Goal: Entertainment & Leisure: Consume media (video, audio)

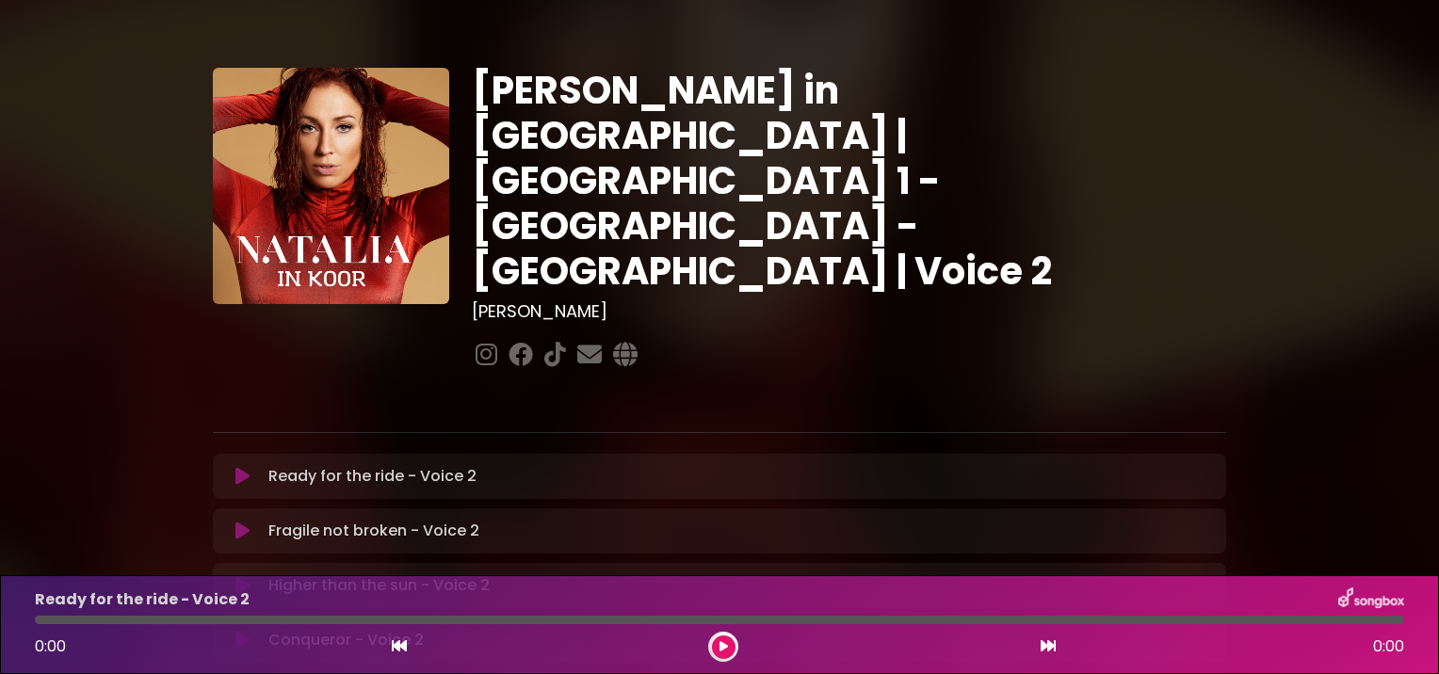
click at [234, 454] on div "Ready for the ride - Voice 2 Loading Track... Name" at bounding box center [719, 476] width 1013 height 45
click at [245, 467] on icon at bounding box center [242, 476] width 14 height 19
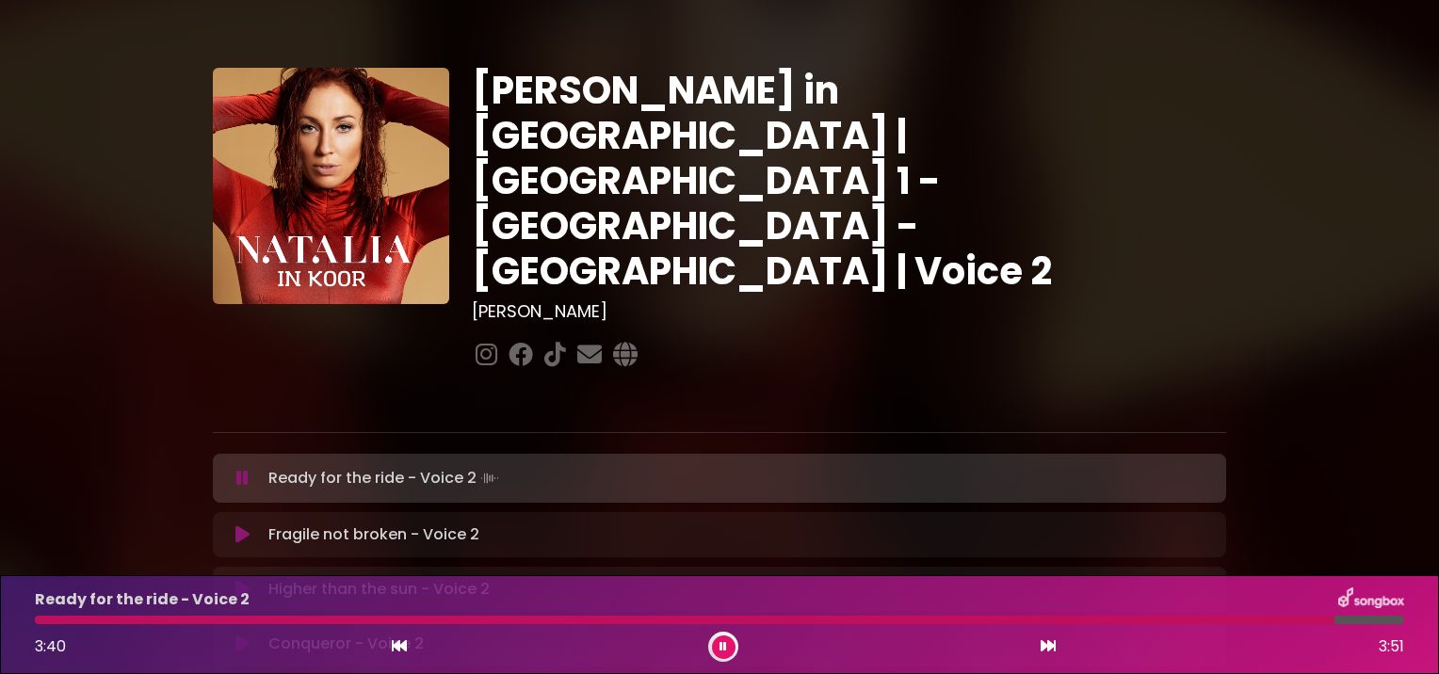
click at [237, 469] on icon at bounding box center [242, 478] width 12 height 19
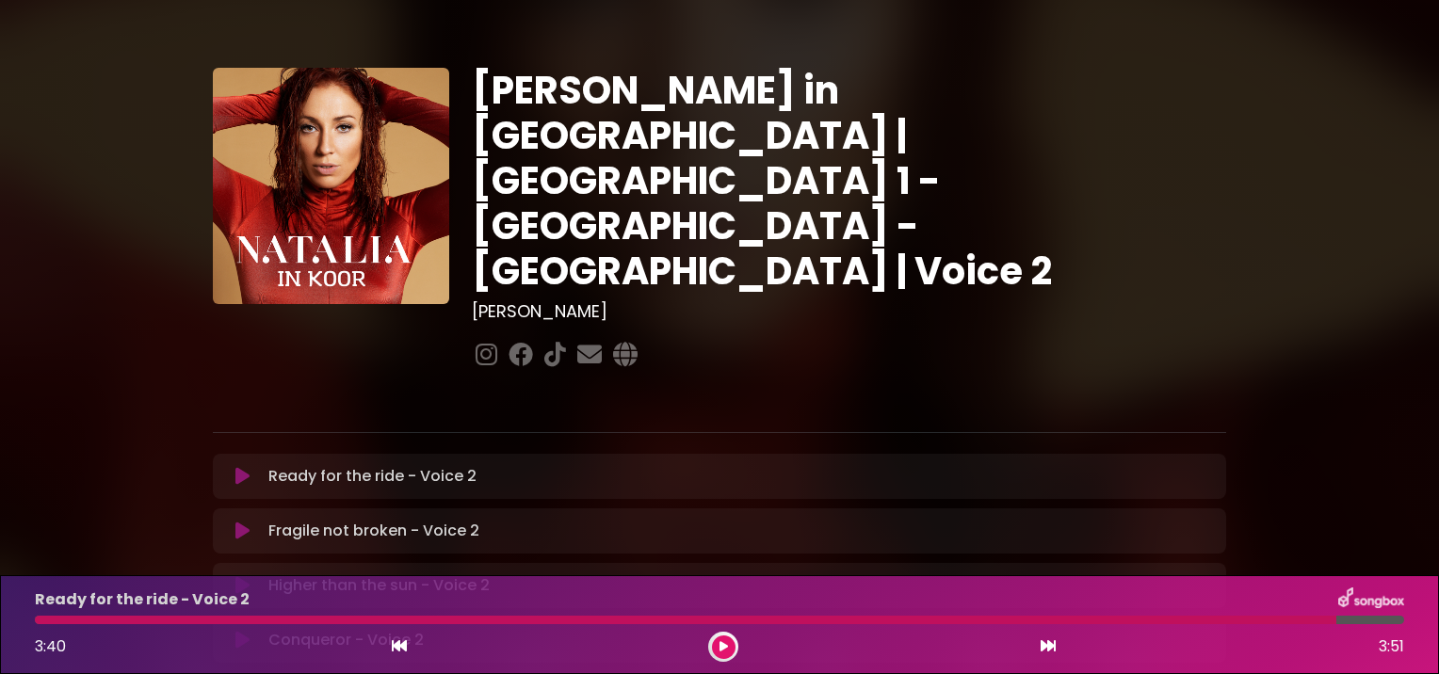
click at [724, 647] on icon at bounding box center [723, 646] width 8 height 11
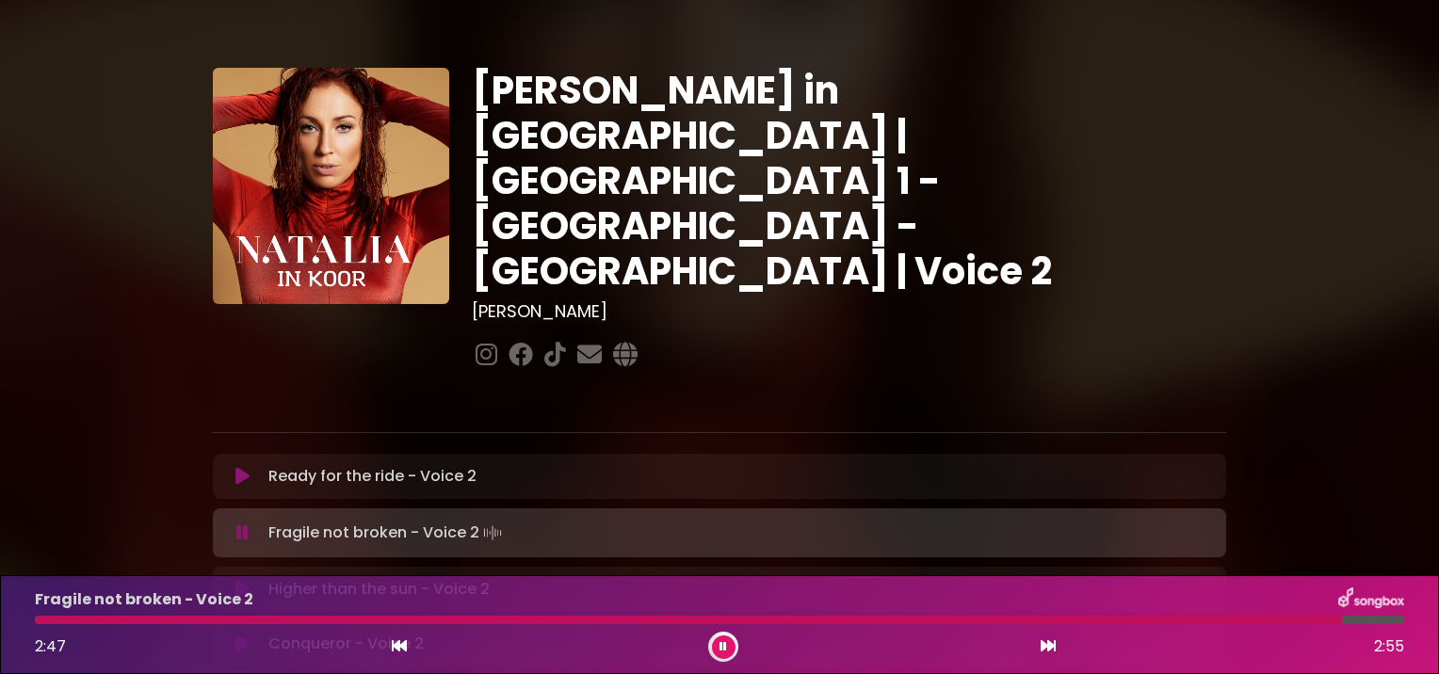
click at [243, 523] on icon at bounding box center [242, 532] width 12 height 19
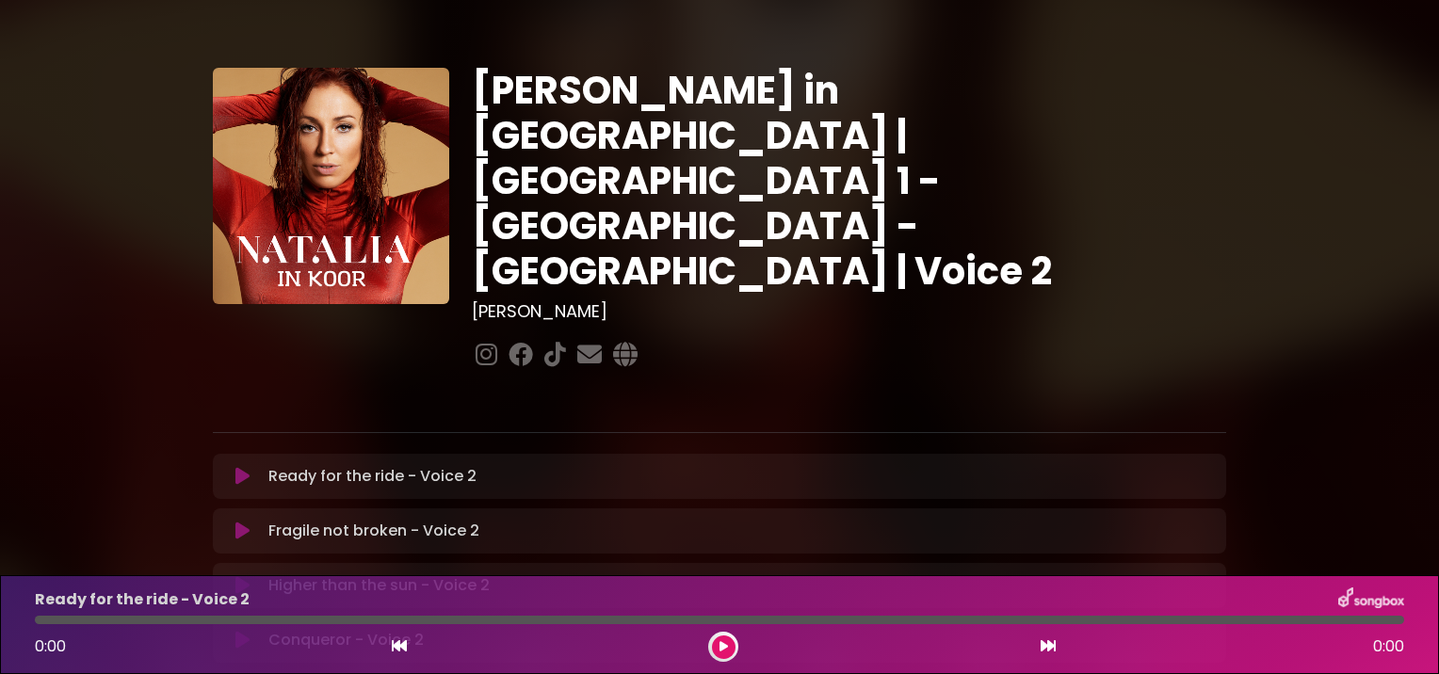
drag, startPoint x: 0, startPoint y: 0, endPoint x: 243, endPoint y: 460, distance: 520.5
click at [243, 522] on icon at bounding box center [242, 531] width 14 height 19
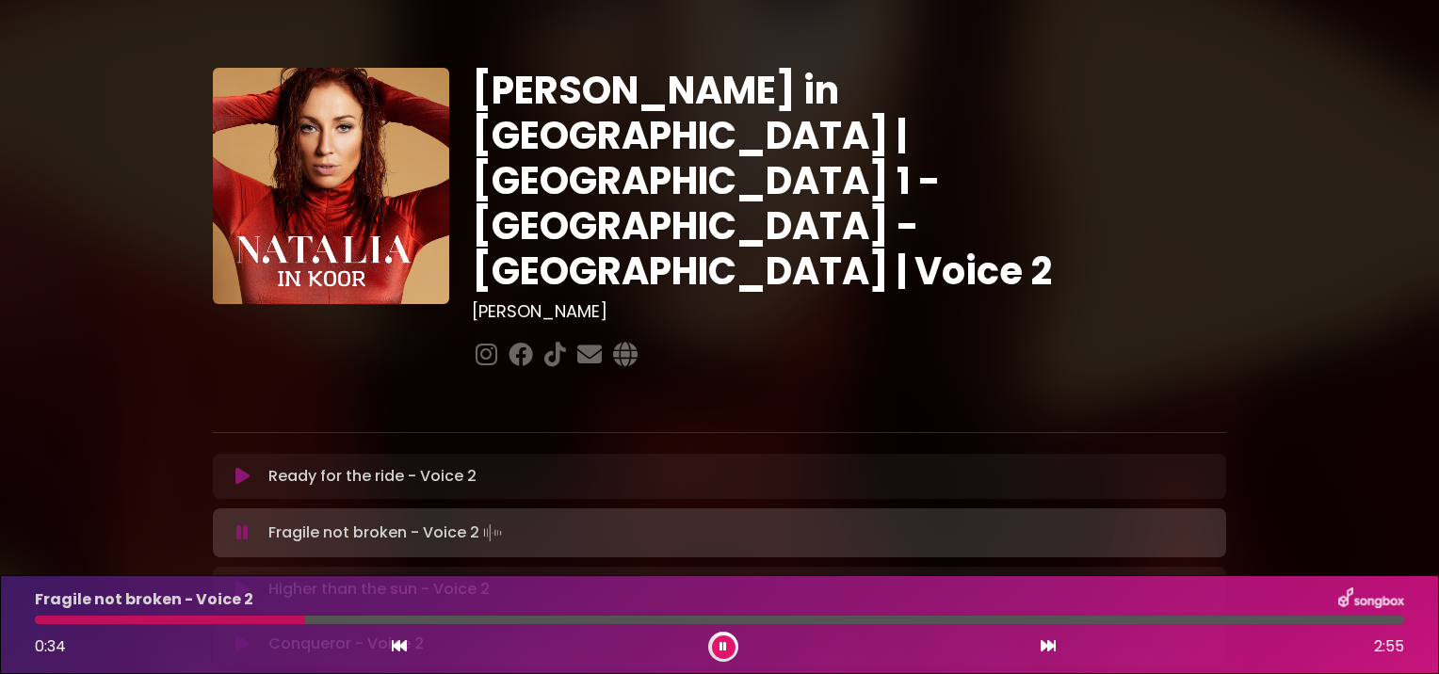
drag, startPoint x: -4, startPoint y: 63, endPoint x: -4, endPoint y: 715, distance: 651.5
drag, startPoint x: -4, startPoint y: 715, endPoint x: 79, endPoint y: 294, distance: 428.9
click at [79, 294] on div "Natalia in Koor | Antwerpen 1 - Gent - Leuven | Voice 2 Hans Primusz" at bounding box center [719, 579] width 1439 height 1113
click at [719, 640] on button at bounding box center [724, 647] width 24 height 24
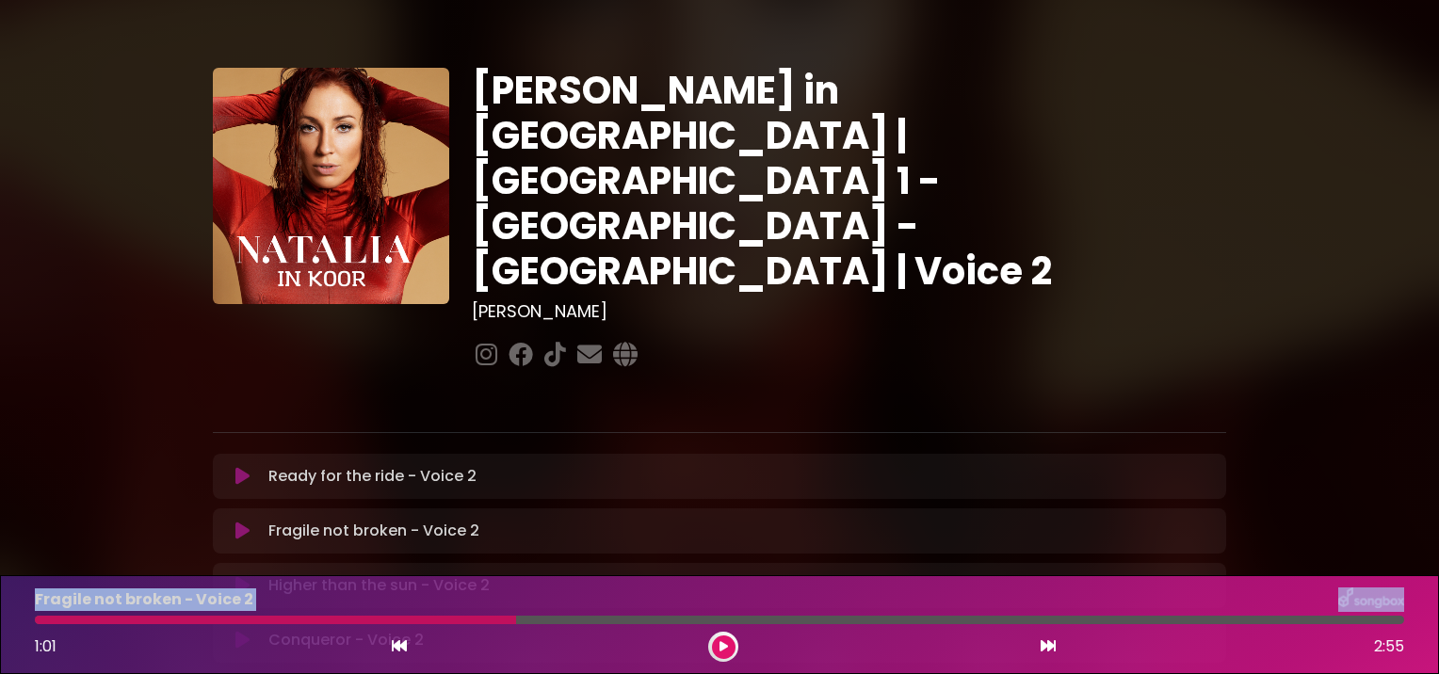
drag, startPoint x: 512, startPoint y: 622, endPoint x: 45, endPoint y: 670, distance: 469.4
click at [45, 670] on div "Fragile not broken - Voice 2 1:01 2:55" at bounding box center [719, 624] width 1439 height 99
click at [304, 465] on p "Ready for the ride - Voice 2 Loading Track..." at bounding box center [372, 476] width 208 height 23
click at [395, 649] on icon at bounding box center [399, 645] width 15 height 15
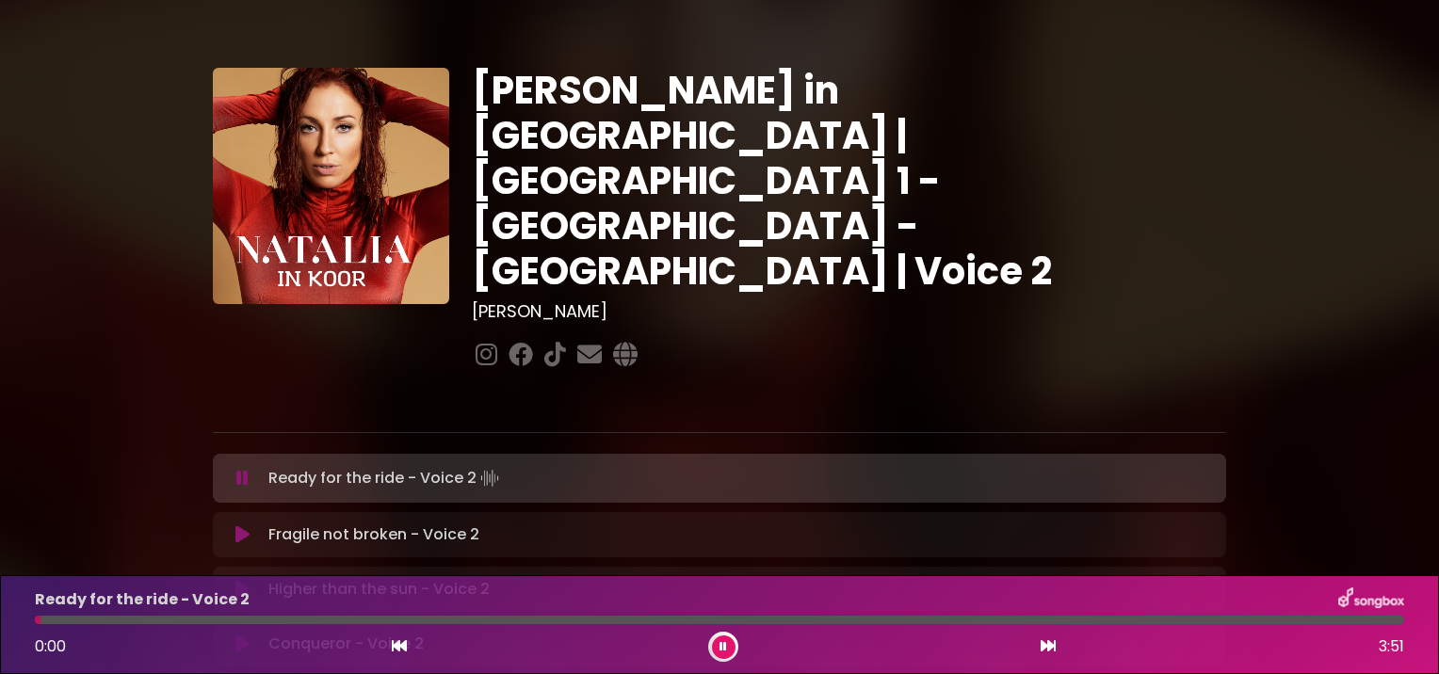
click at [238, 525] on icon at bounding box center [242, 534] width 14 height 19
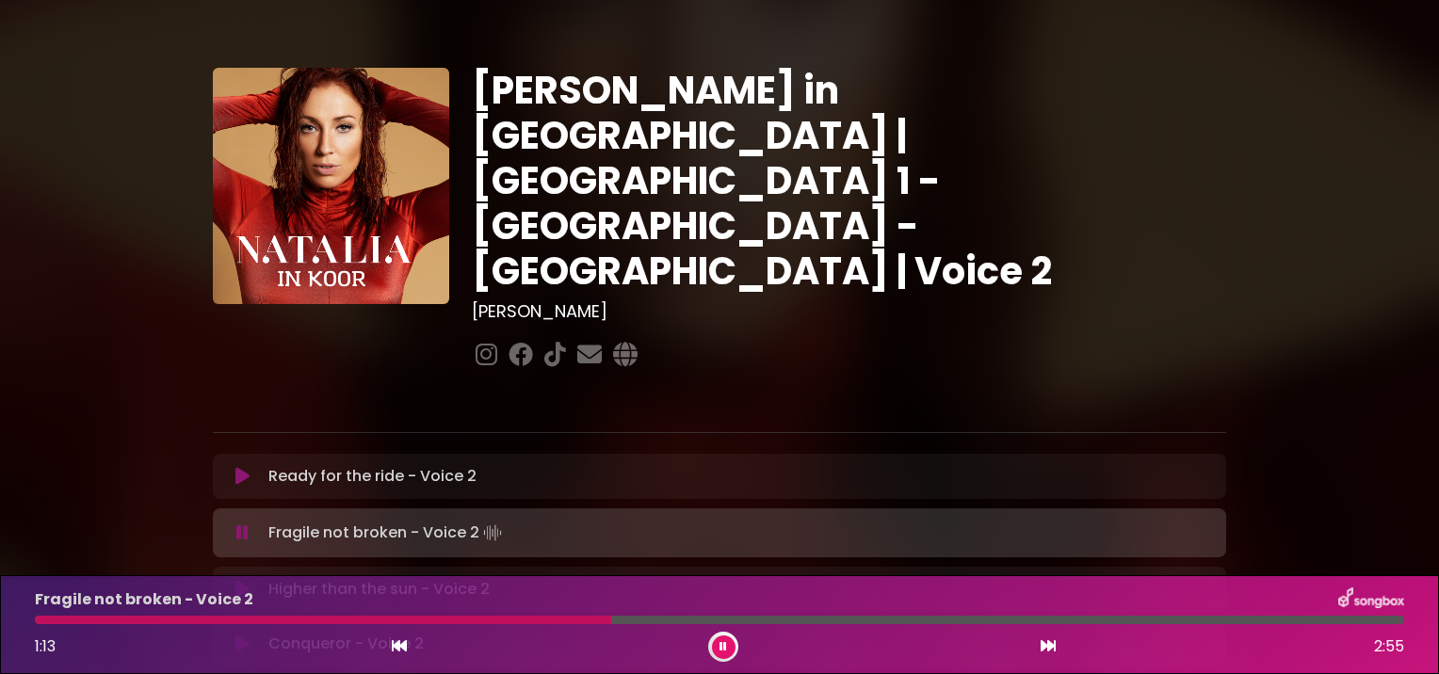
click at [722, 648] on icon at bounding box center [723, 646] width 8 height 11
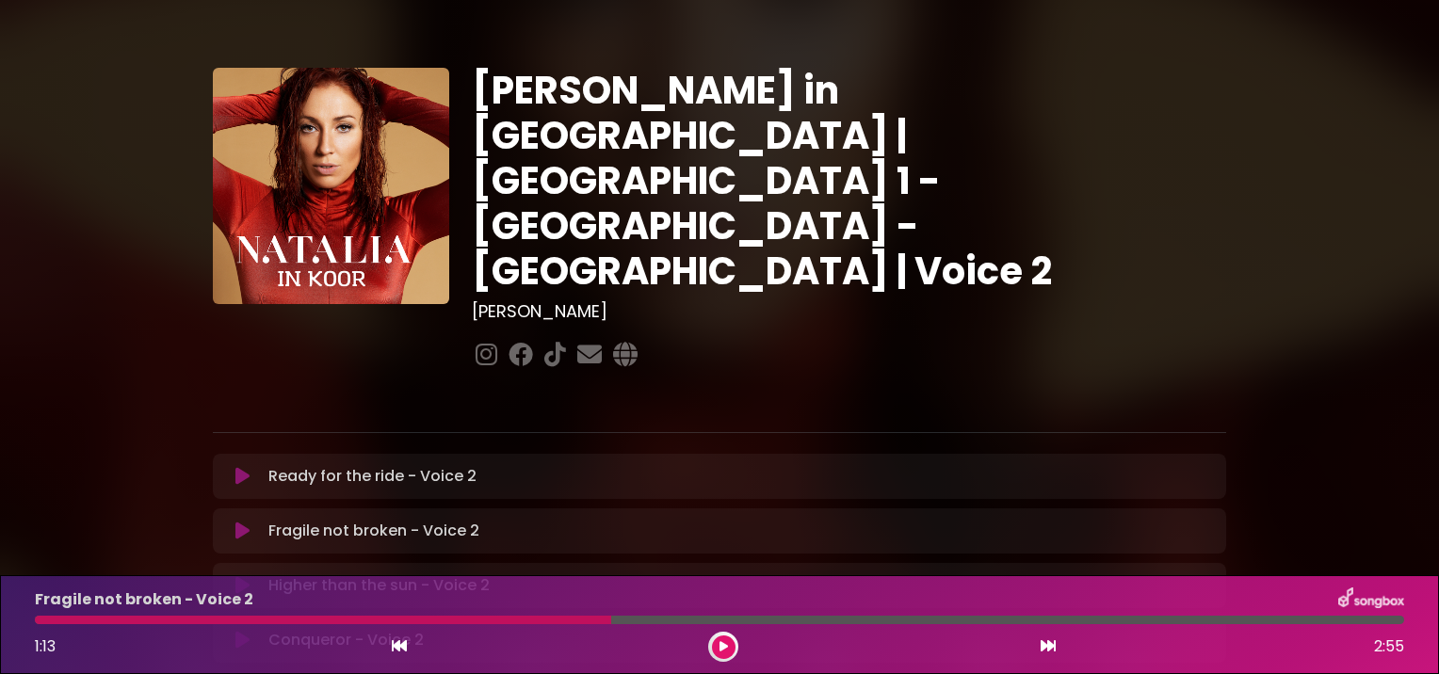
click at [555, 629] on div "Fragile not broken - Voice 2 1:13 2:55" at bounding box center [719, 624] width 1391 height 74
drag, startPoint x: 555, startPoint y: 629, endPoint x: 399, endPoint y: 614, distance: 157.0
click at [400, 613] on div "Fragile not broken - Voice 2 1:13 2:55" at bounding box center [719, 624] width 1391 height 74
click at [300, 614] on div "Fragile not broken - Voice 2 1:13 2:55" at bounding box center [719, 624] width 1391 height 74
click at [250, 617] on div at bounding box center [323, 620] width 576 height 8
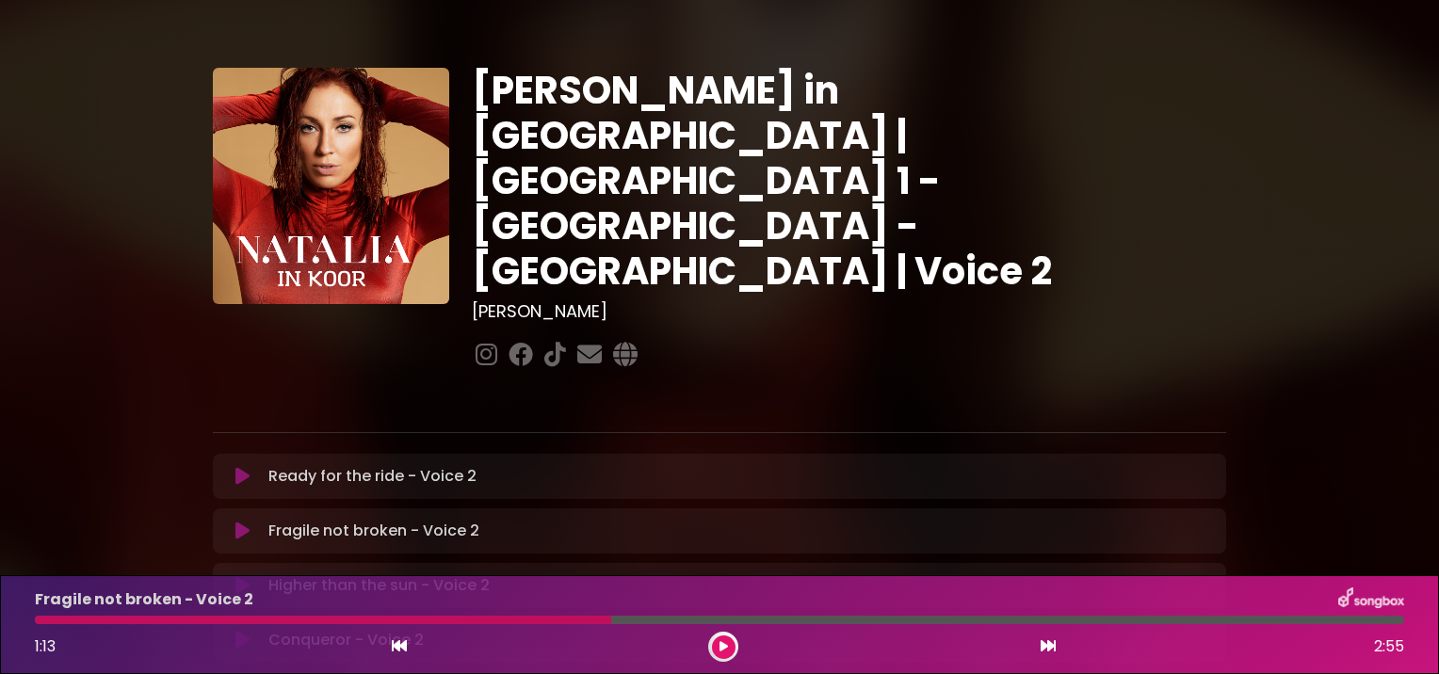
click at [400, 636] on button at bounding box center [399, 647] width 17 height 24
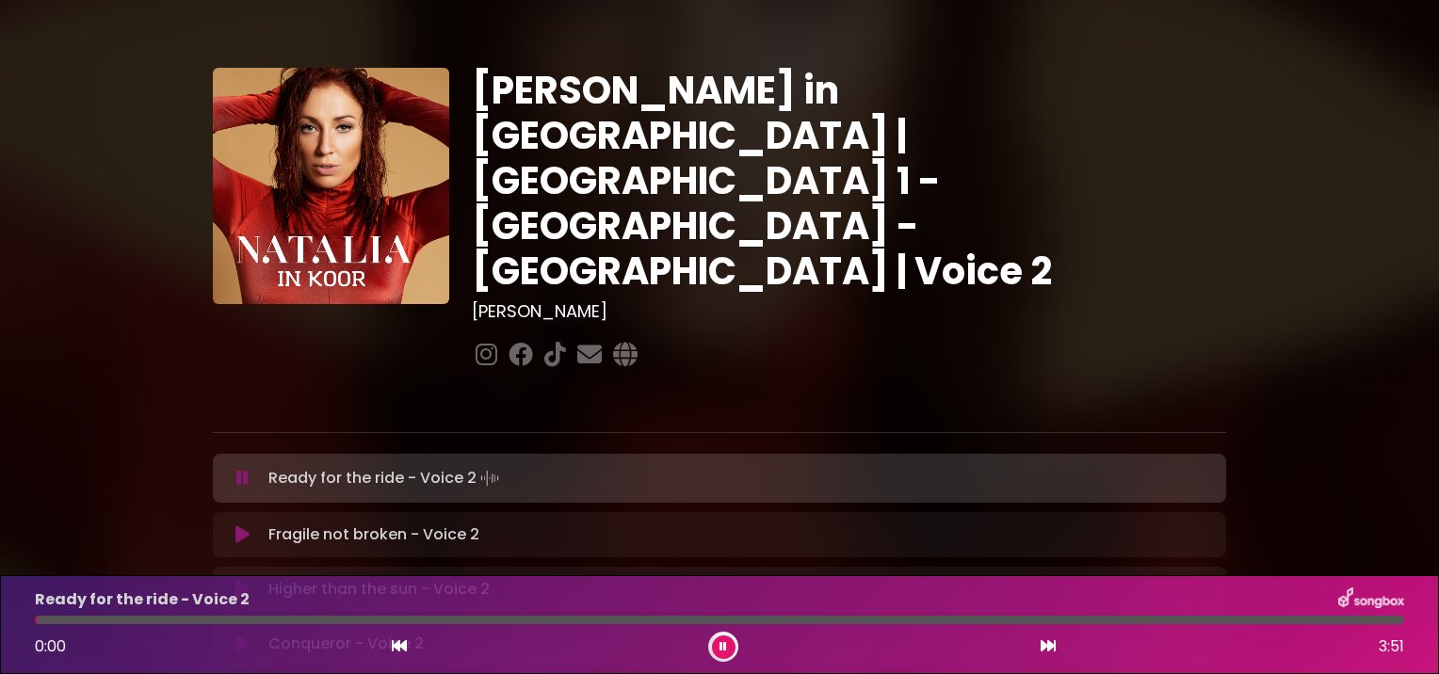
click at [245, 525] on icon at bounding box center [242, 534] width 14 height 19
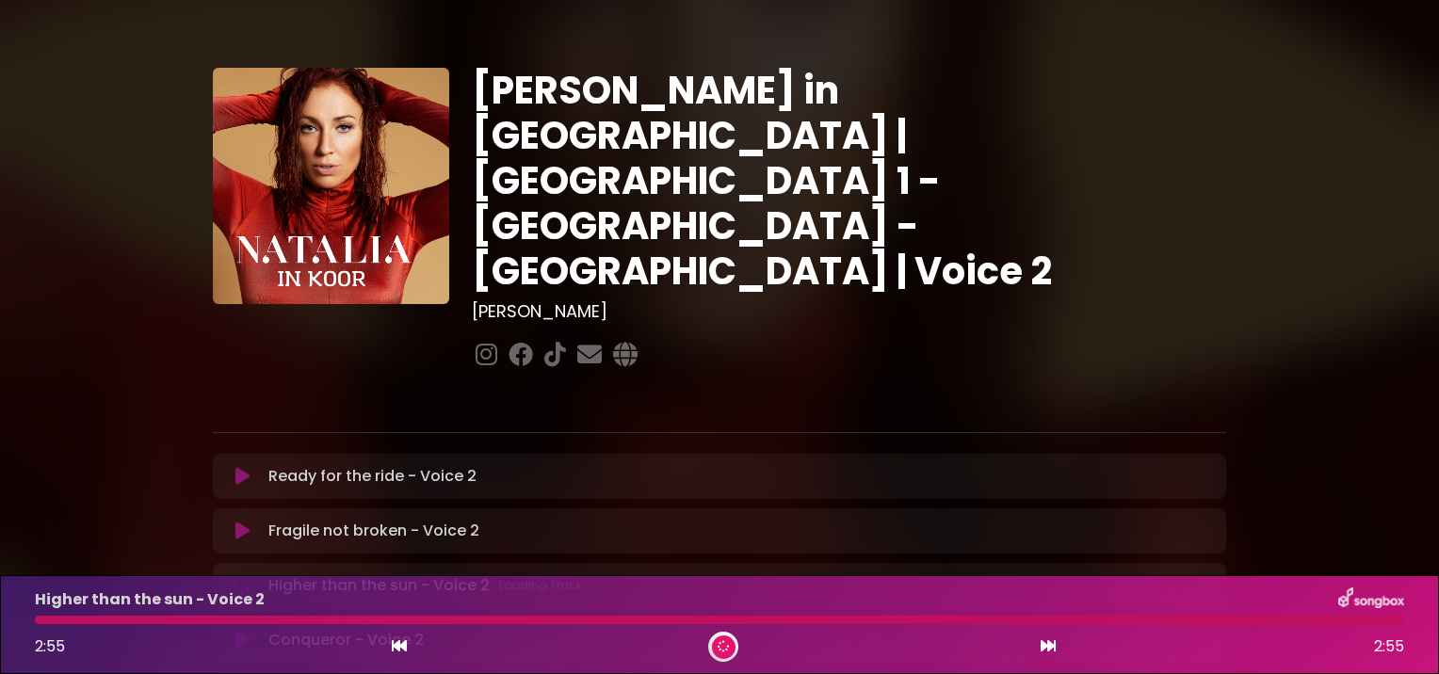
click at [393, 651] on icon at bounding box center [399, 645] width 15 height 15
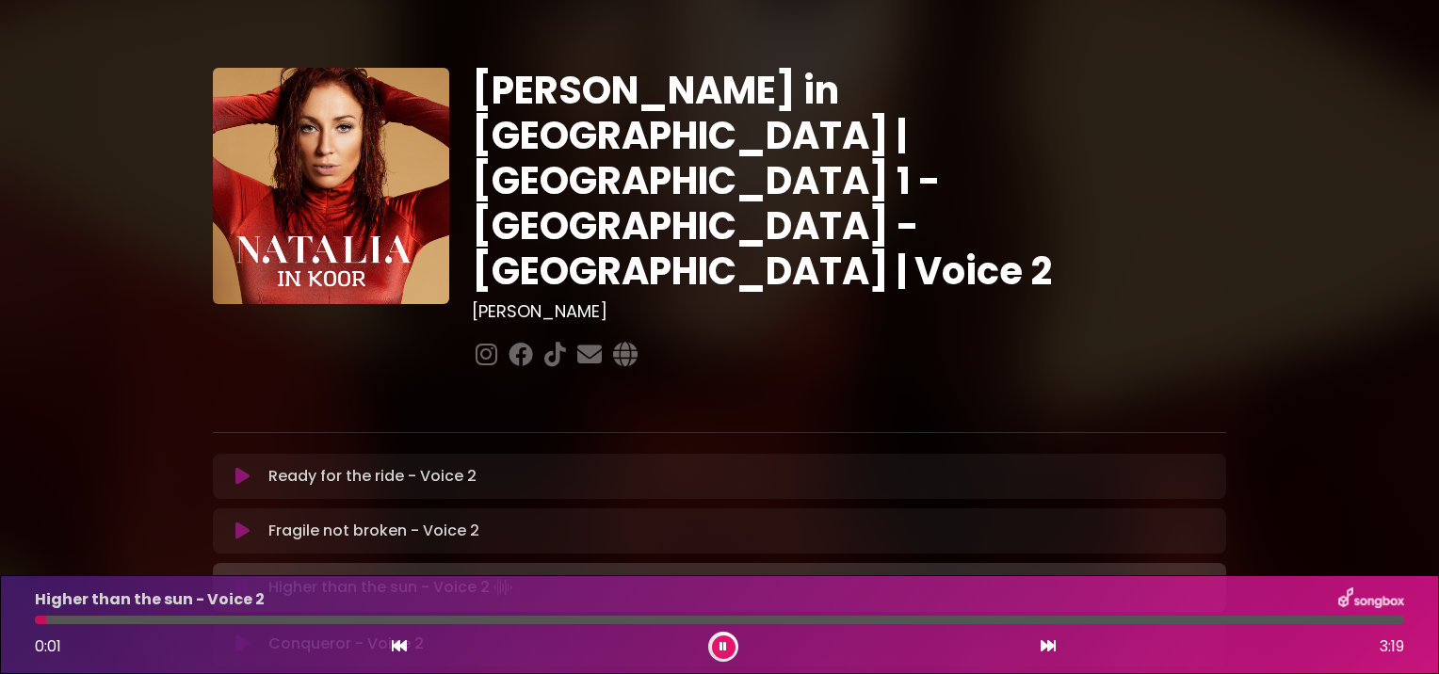
click at [397, 639] on icon at bounding box center [399, 645] width 15 height 15
click at [392, 640] on icon at bounding box center [399, 645] width 15 height 15
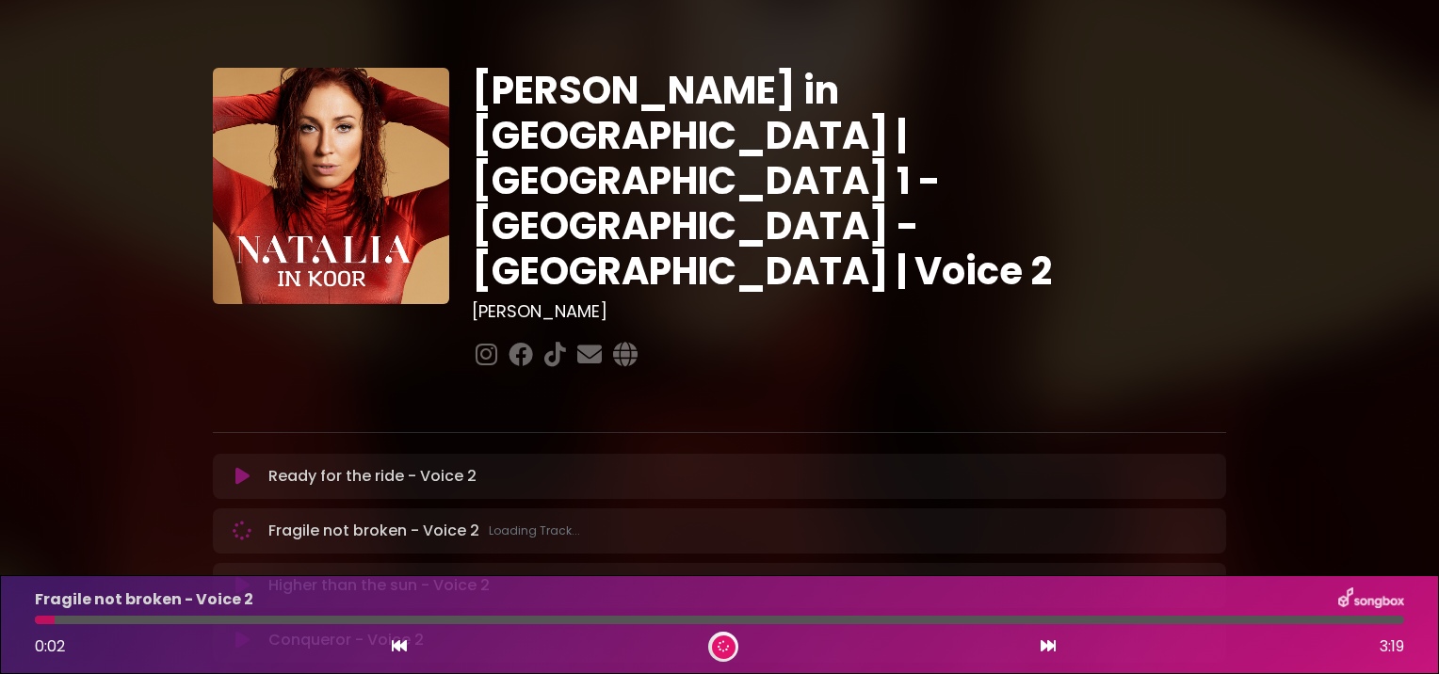
click at [392, 640] on icon at bounding box center [399, 645] width 15 height 15
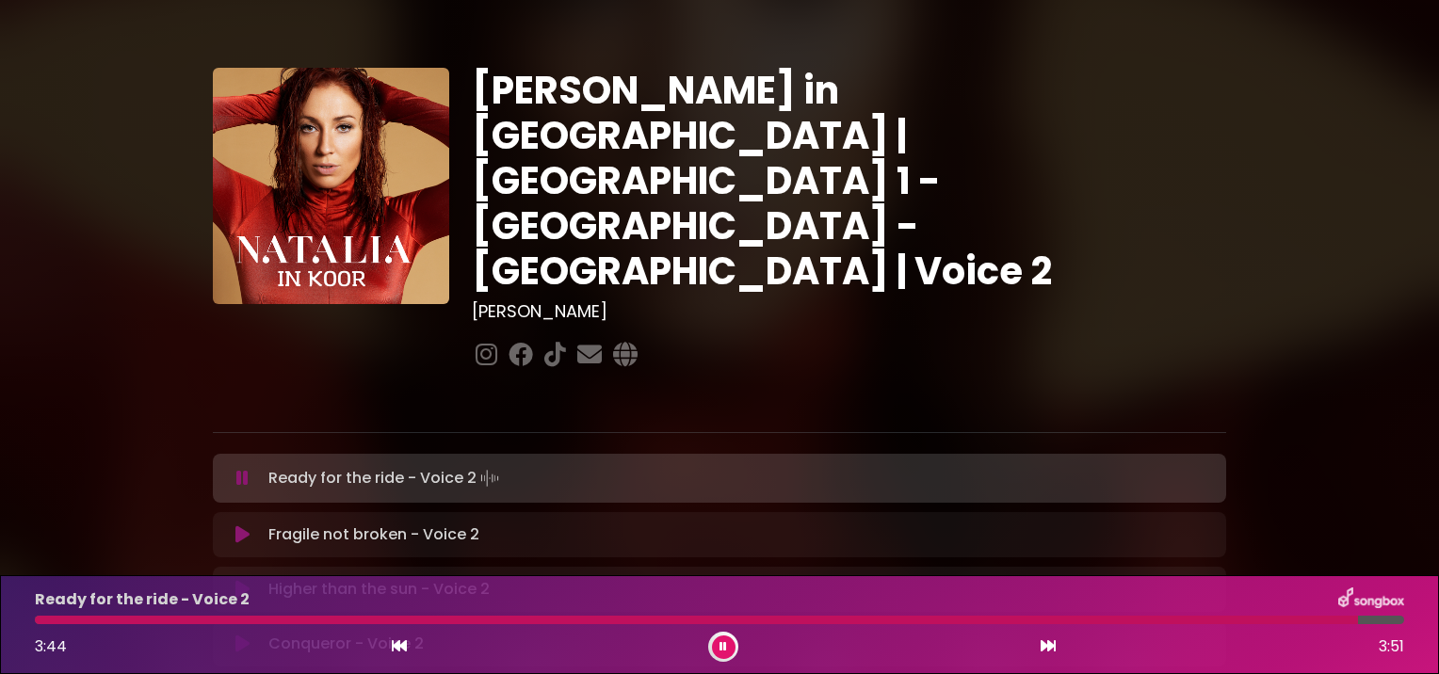
click at [726, 644] on icon at bounding box center [722, 647] width 13 height 12
